Goal: Subscribe to service/newsletter

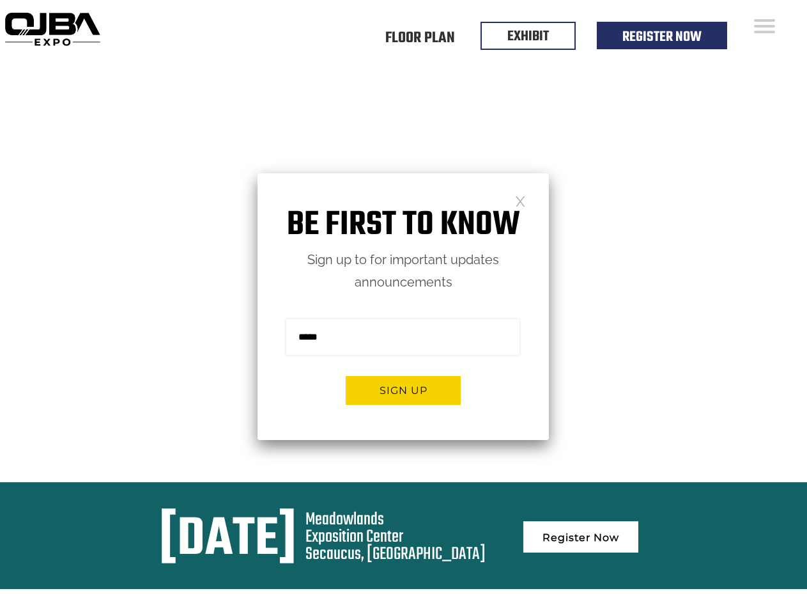
click at [403, 307] on form "Sign me up for the newsletter! ******* Sign up" at bounding box center [403, 366] width 291 height 146
click at [403, 390] on button "Sign up" at bounding box center [403, 390] width 115 height 29
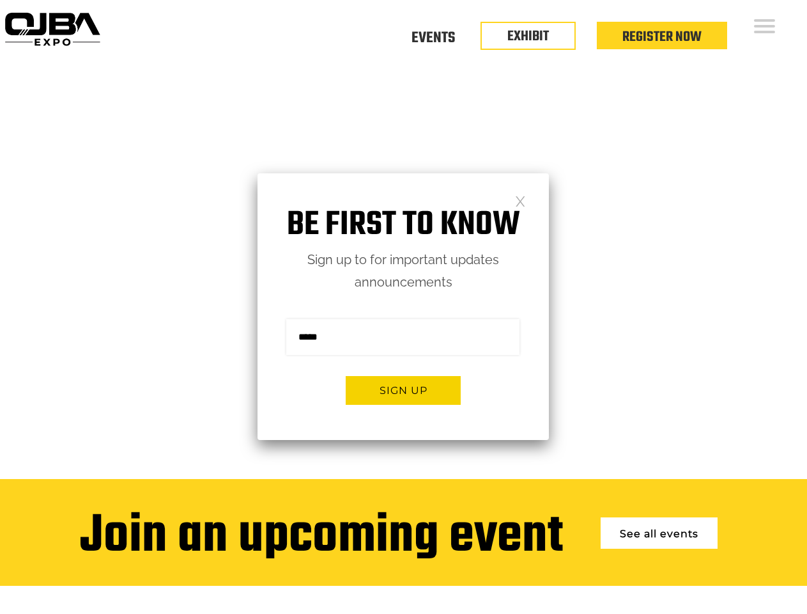
click at [403, 307] on form "Sign me up for the newsletter! ******* Sign up" at bounding box center [403, 366] width 291 height 146
click at [403, 390] on button "Sign up" at bounding box center [403, 390] width 115 height 29
